Goal: Communication & Community: Connect with others

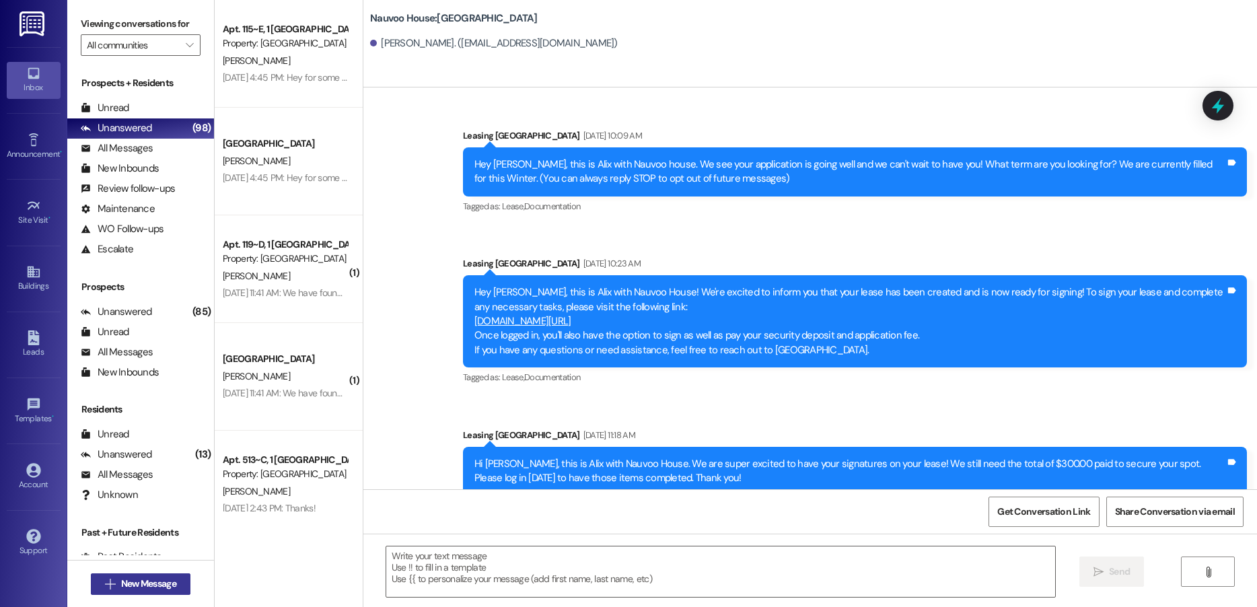
scroll to position [159, 0]
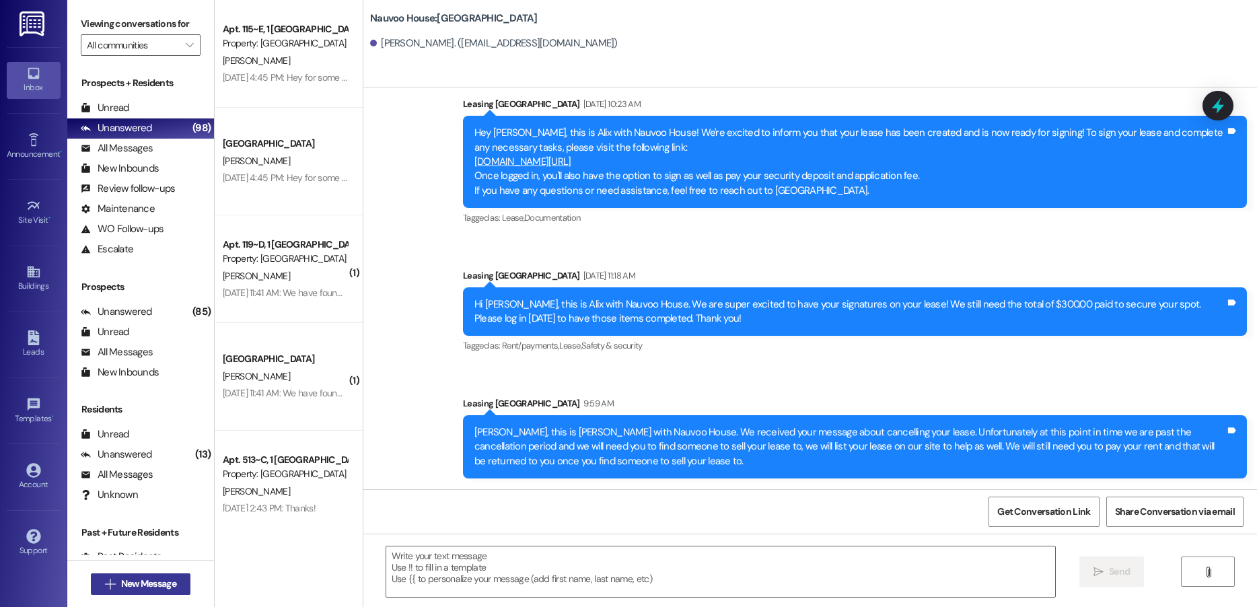
click at [155, 587] on span "New Message" at bounding box center [148, 584] width 55 height 14
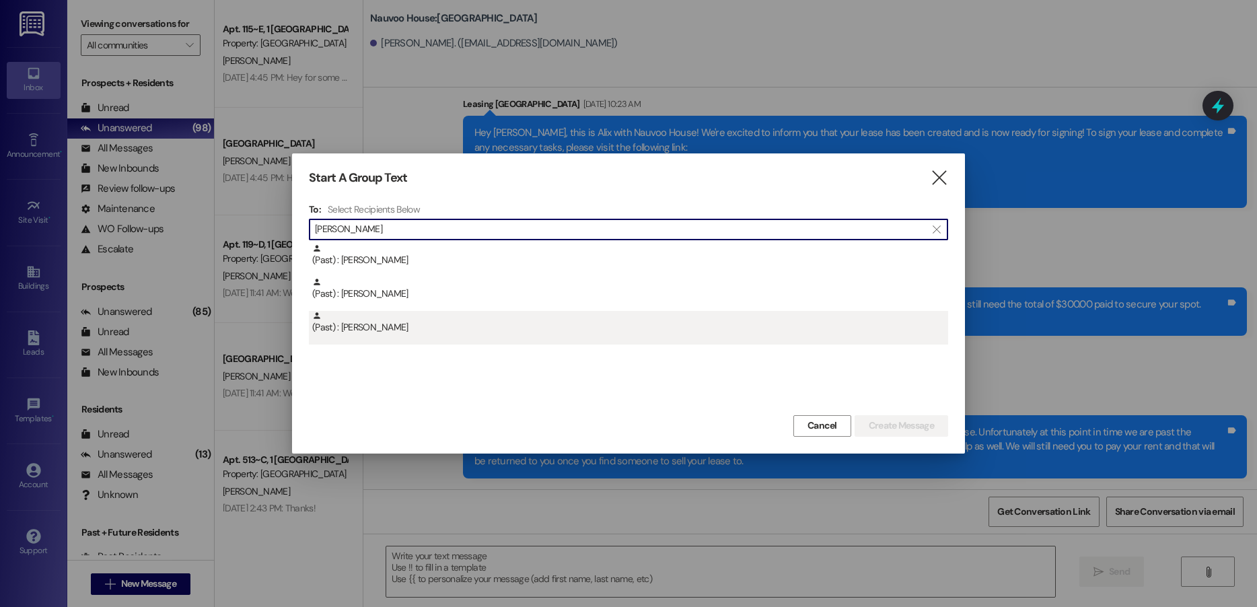
type input "[PERSON_NAME]"
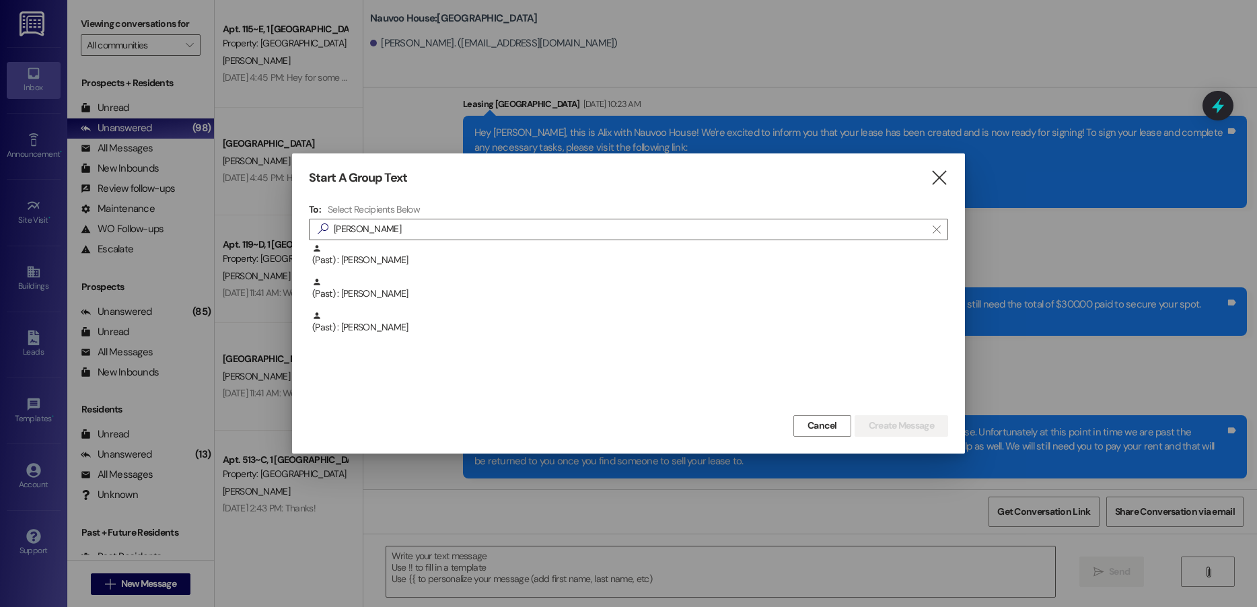
click at [378, 329] on div "(Past) : [PERSON_NAME]" at bounding box center [630, 323] width 636 height 24
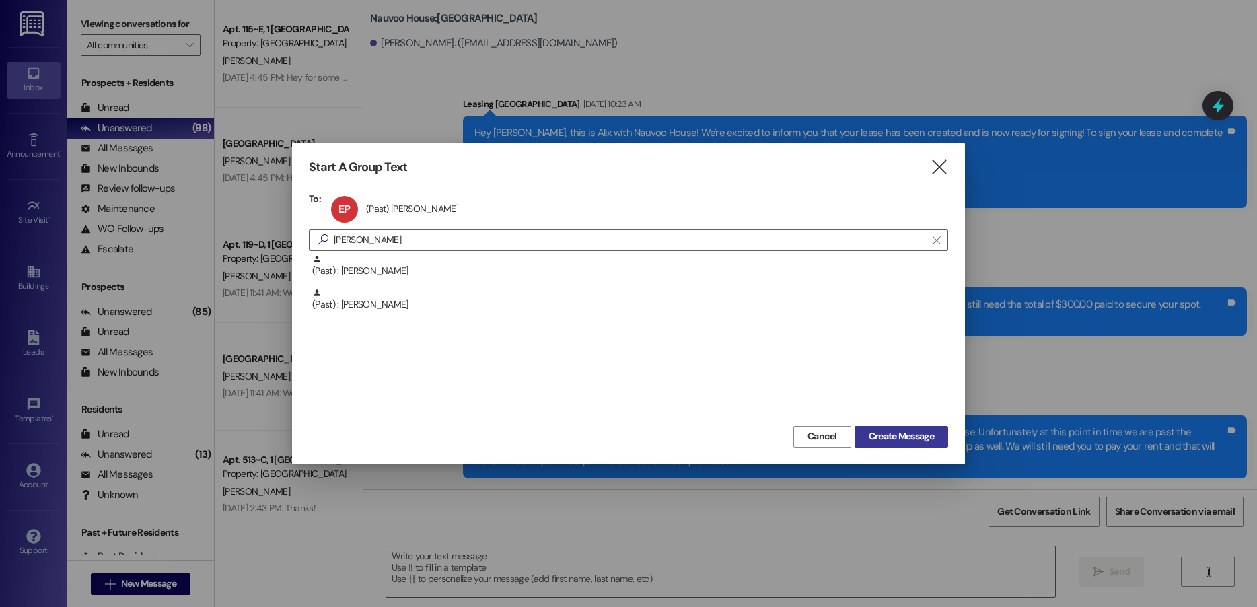
click at [902, 430] on span "Create Message" at bounding box center [901, 436] width 65 height 14
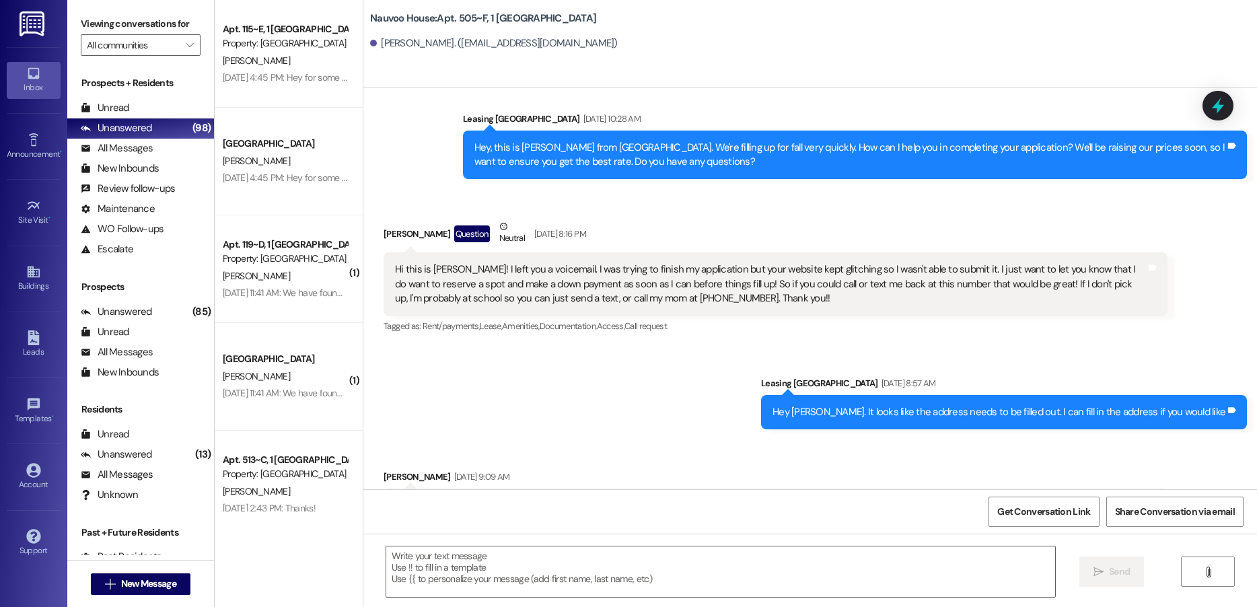
scroll to position [19170, 0]
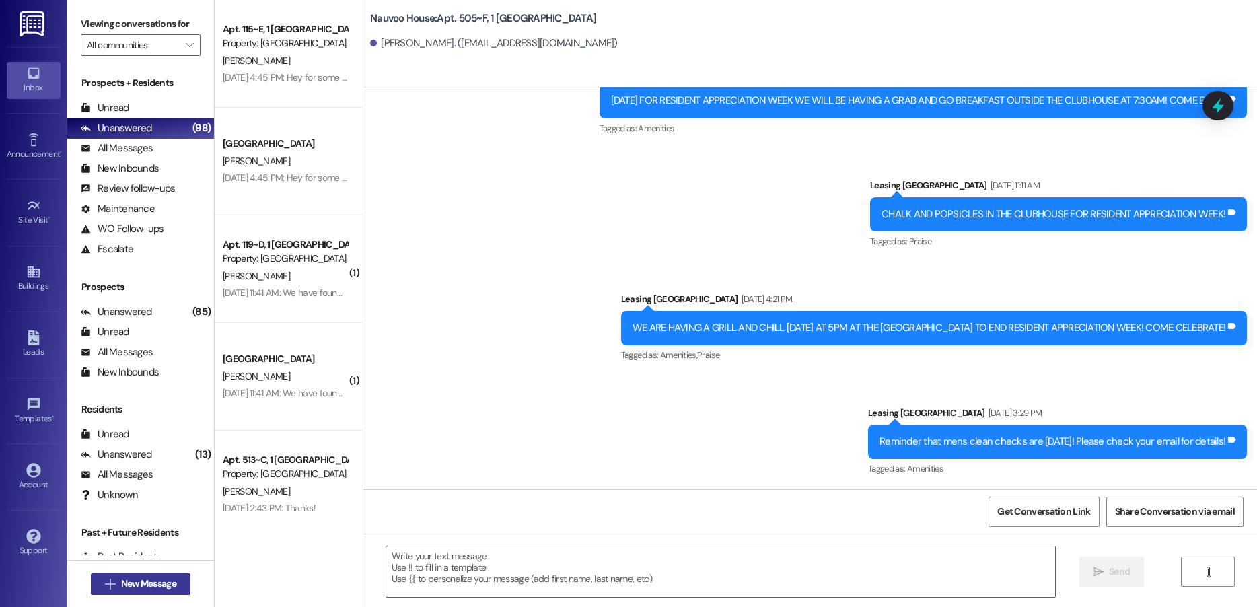
click at [118, 591] on button " New Message" at bounding box center [141, 584] width 100 height 22
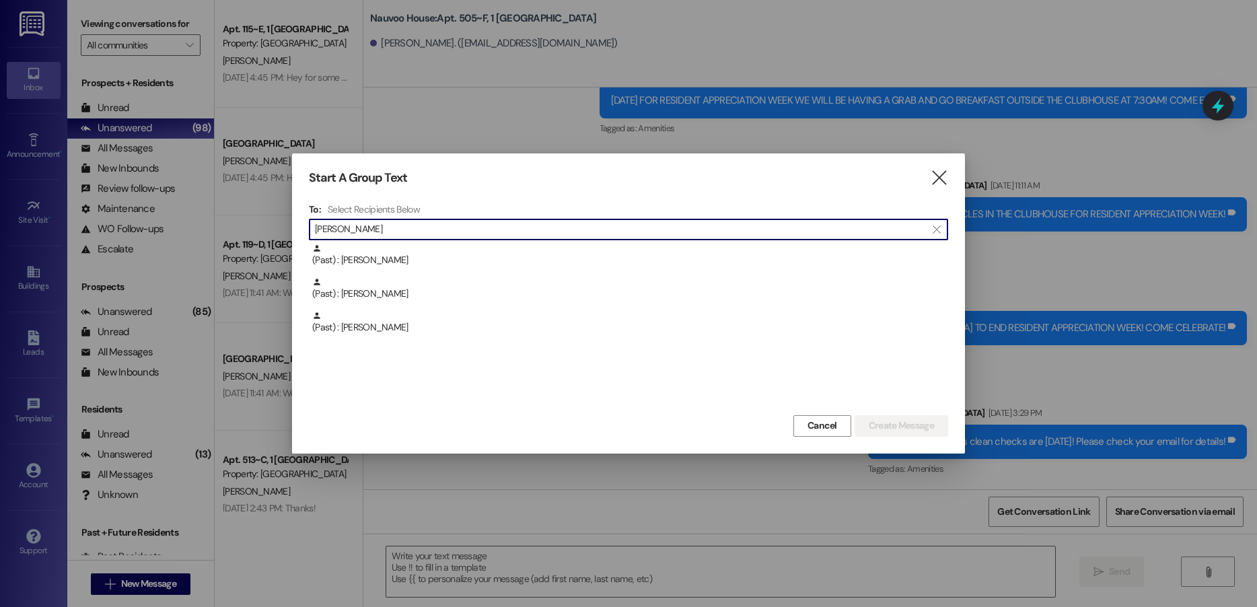
type input "[PERSON_NAME]"
click at [429, 260] on div "(Past) : [PERSON_NAME]" at bounding box center [630, 256] width 636 height 24
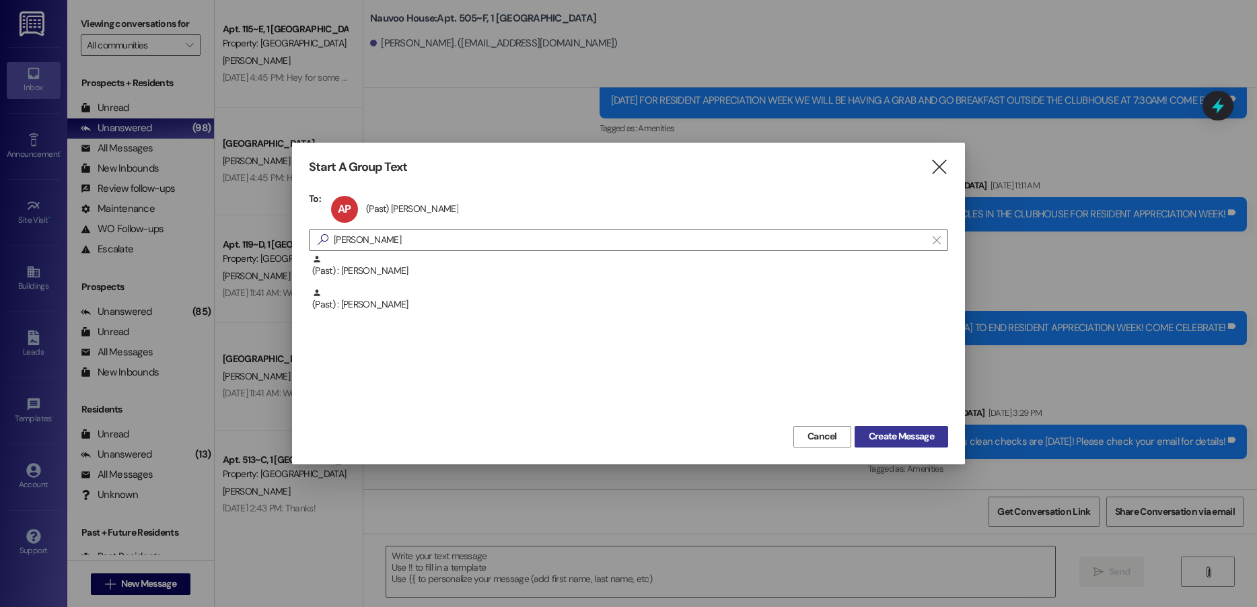
click at [876, 435] on span "Create Message" at bounding box center [901, 436] width 65 height 14
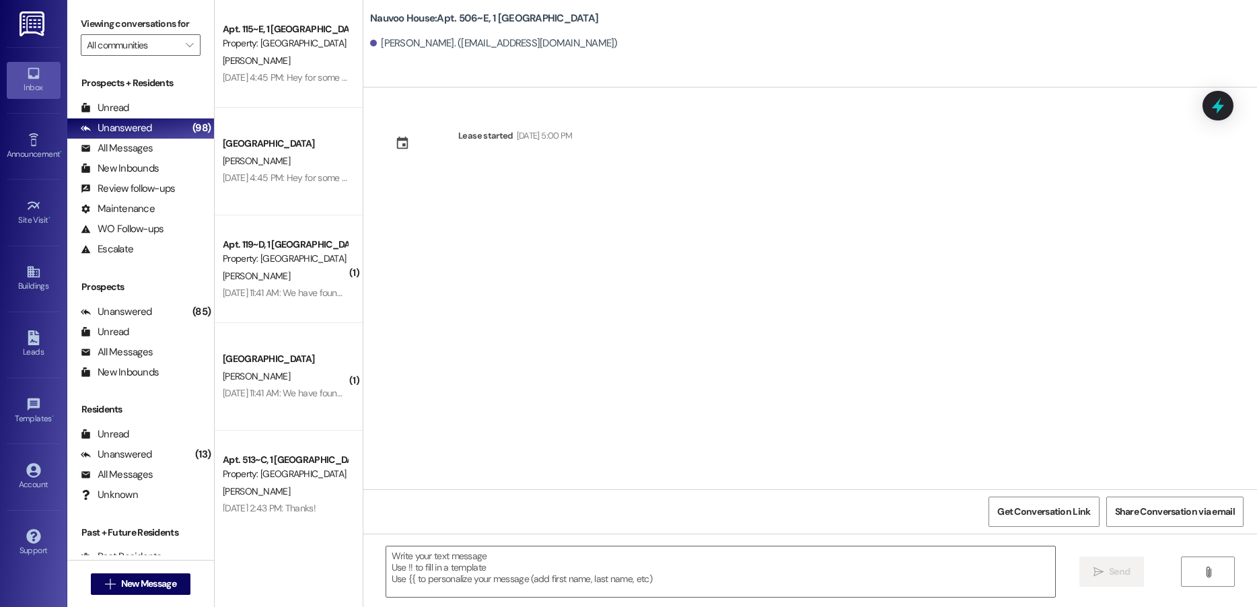
scroll to position [0, 0]
click at [145, 594] on button " New Message" at bounding box center [141, 584] width 100 height 22
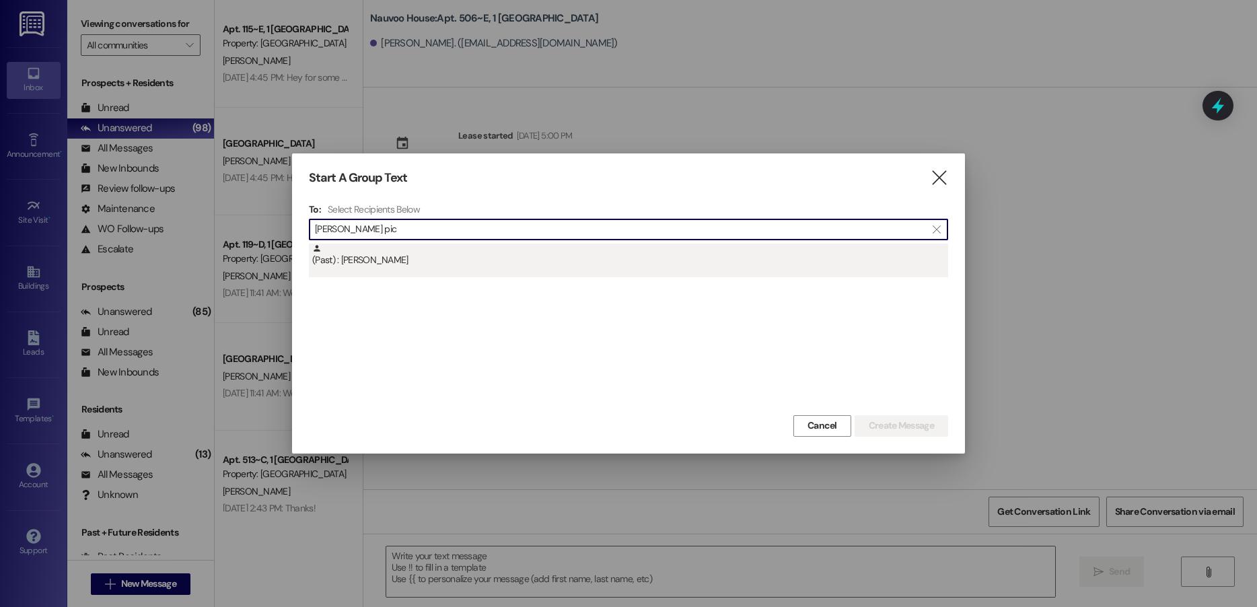
type input "[PERSON_NAME] pic"
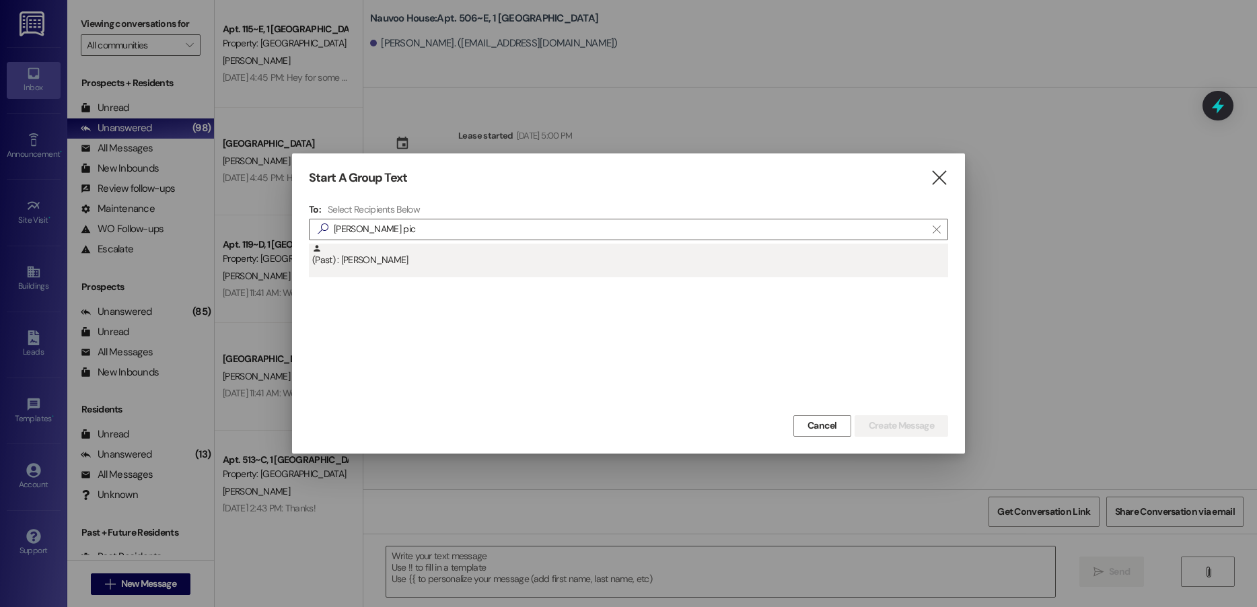
click at [445, 269] on div "(Past) : [PERSON_NAME]" at bounding box center [628, 261] width 639 height 34
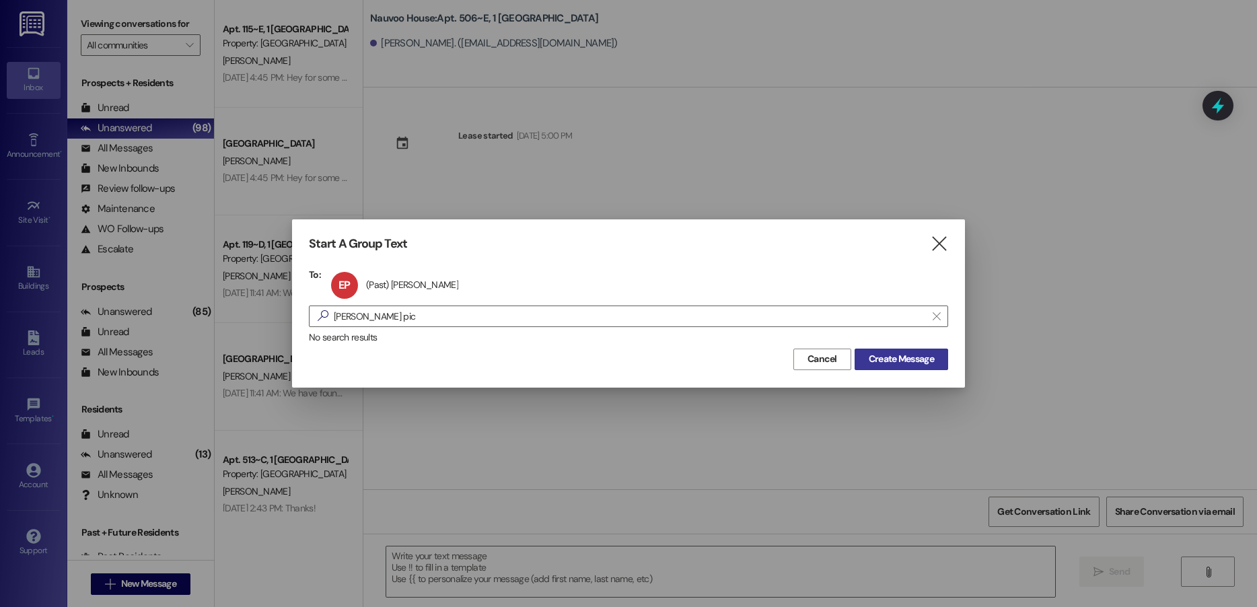
click at [859, 352] on button "Create Message" at bounding box center [902, 360] width 94 height 22
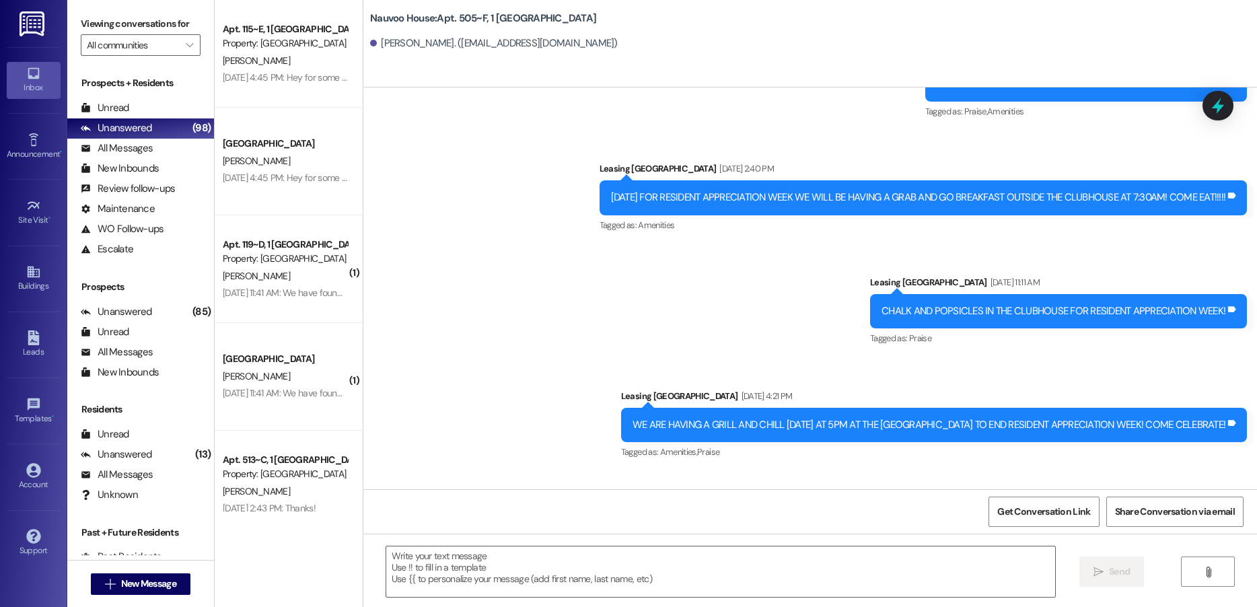
scroll to position [19170, 0]
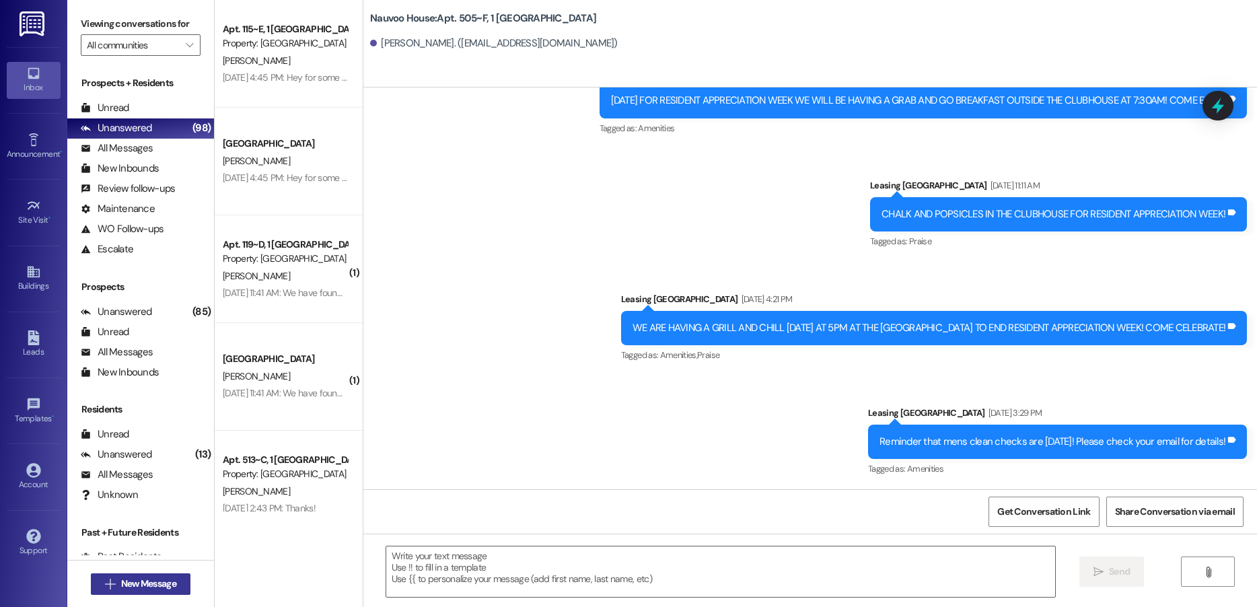
click at [130, 581] on span "New Message" at bounding box center [148, 584] width 55 height 14
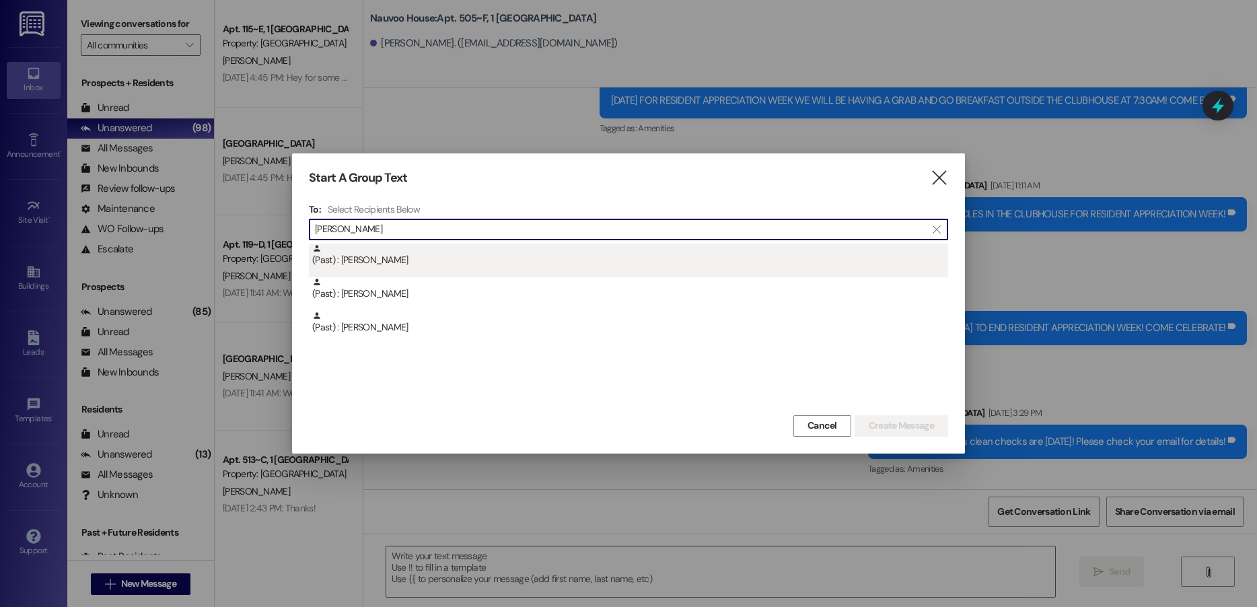
type input "[PERSON_NAME]"
click at [394, 262] on div "(Past) : [PERSON_NAME]" at bounding box center [630, 256] width 636 height 24
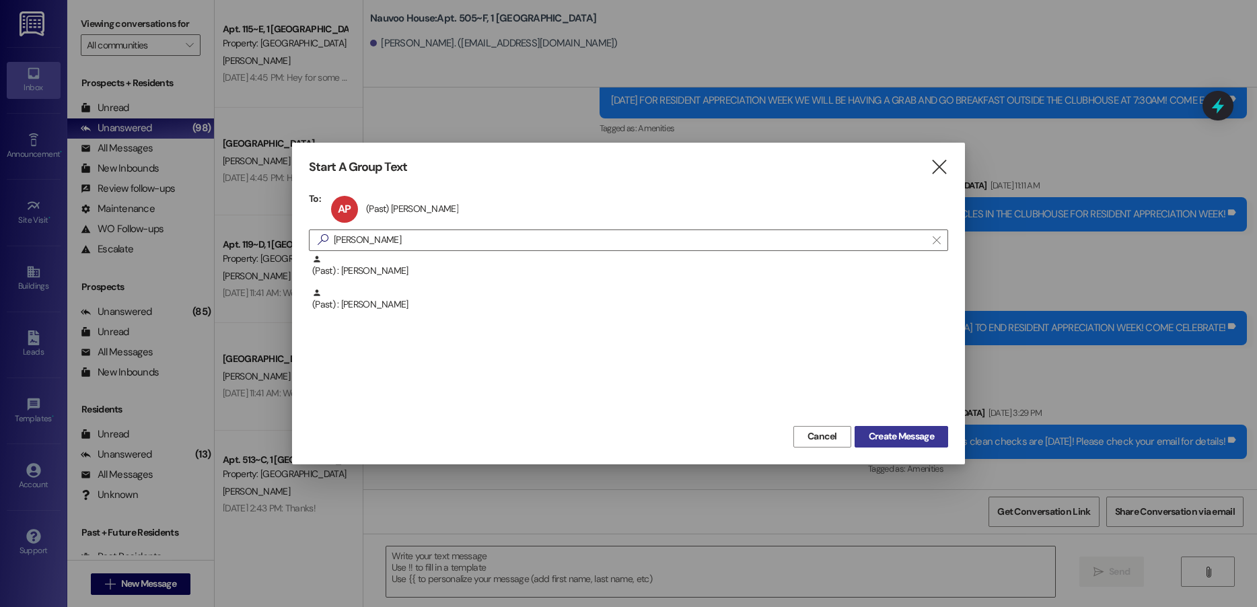
click at [885, 437] on span "Create Message" at bounding box center [901, 436] width 65 height 14
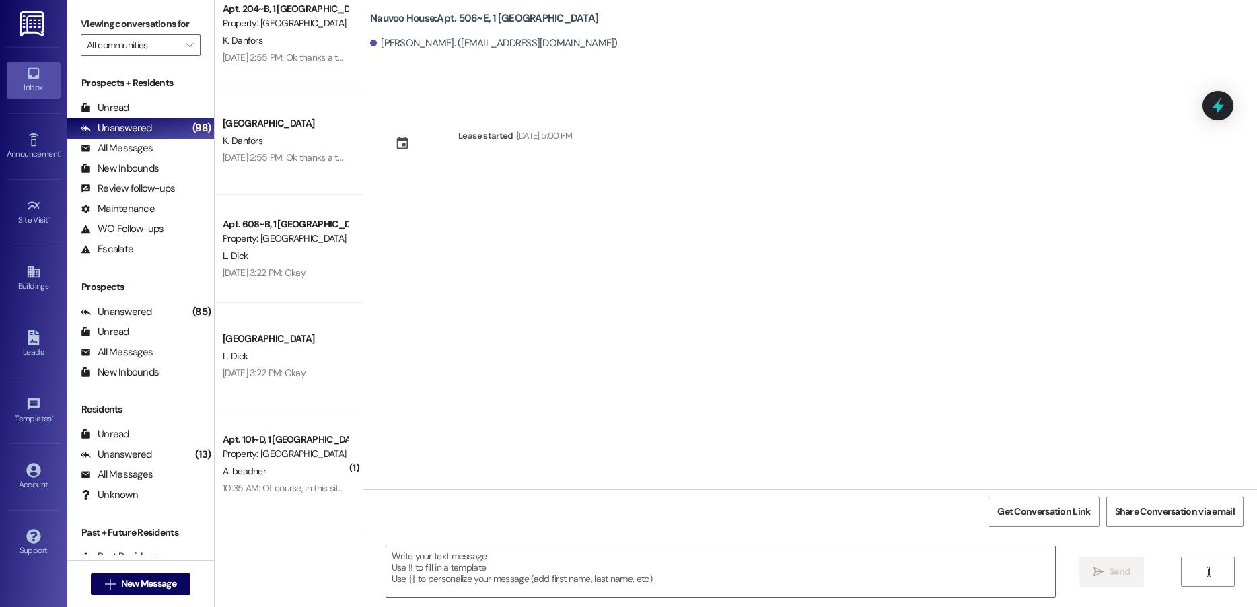
scroll to position [673, 0]
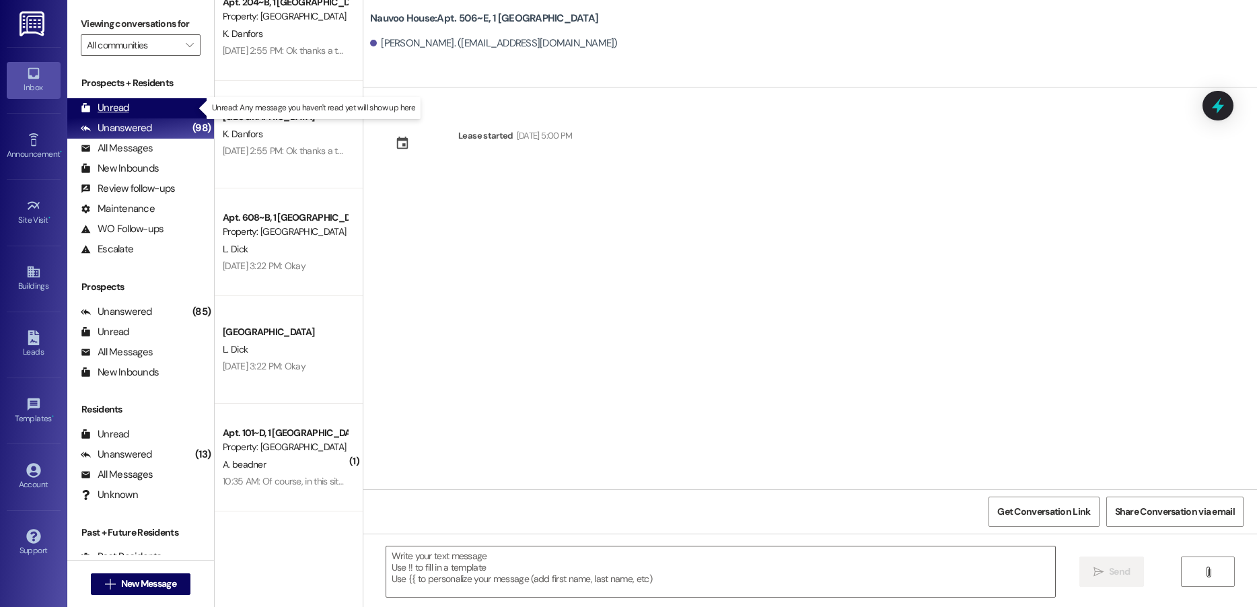
click at [128, 107] on div "Unread" at bounding box center [105, 108] width 48 height 14
